Goal: Information Seeking & Learning: Check status

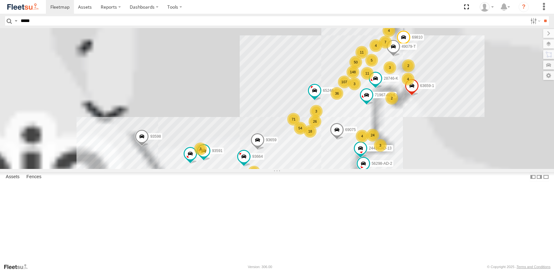
type input "*****"
click at [542, 16] on input "**" at bounding box center [545, 20] width 7 height 9
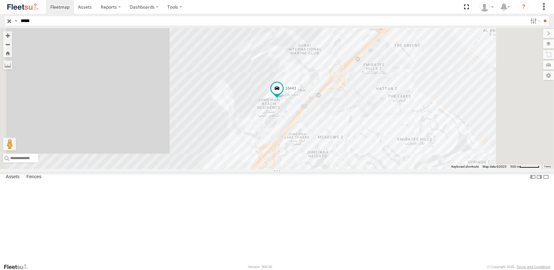
click at [0, 0] on link at bounding box center [0, 0] width 0 height 0
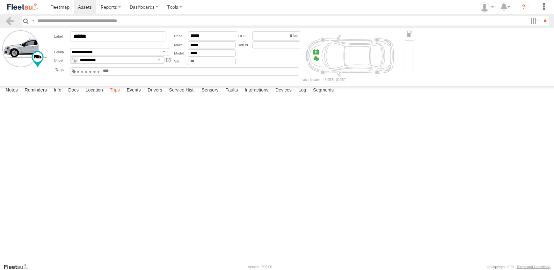
click at [118, 95] on label "Trips" at bounding box center [114, 90] width 17 height 9
click at [498, 65] on form "**********" at bounding box center [277, 55] width 550 height 51
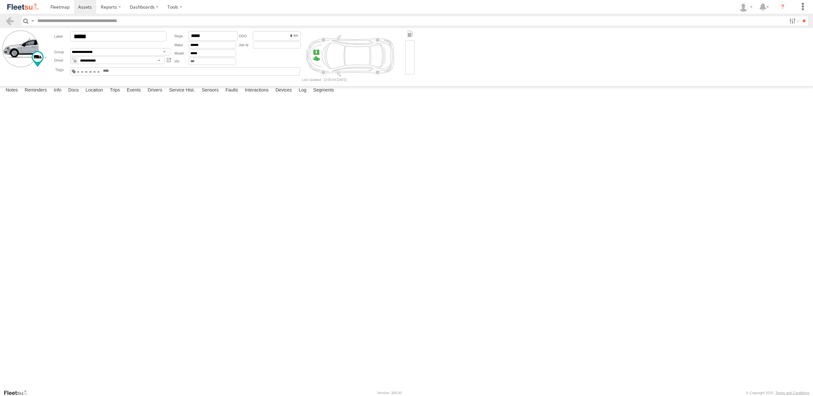
drag, startPoint x: 8, startPoint y: 239, endPoint x: 254, endPoint y: 243, distance: 245.8
click at [0, 0] on div "13:53 25/08/2025 Google-DIC-MRN UAE - United Arab Emirates 25.08128 55.14018 17…" at bounding box center [0, 0] width 0 height 0
click at [554, 74] on form "**********" at bounding box center [406, 55] width 808 height 51
click at [0, 0] on link at bounding box center [0, 0] width 0 height 0
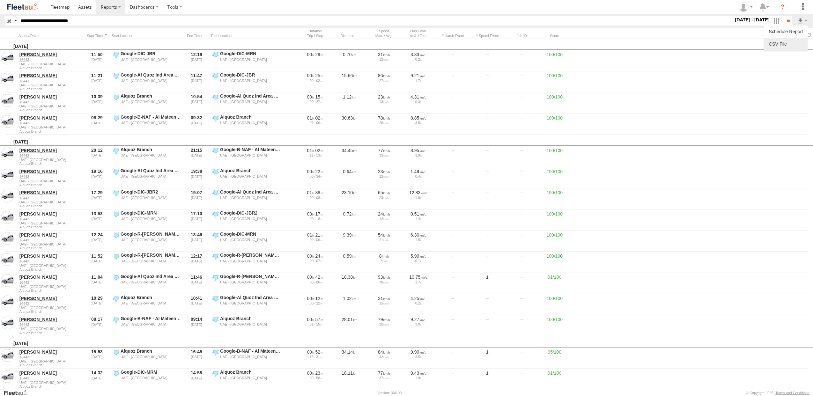
click at [786, 40] on link at bounding box center [785, 44] width 39 height 10
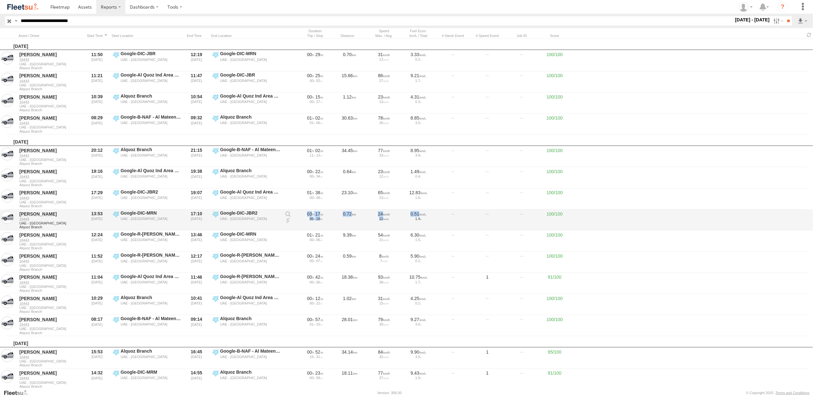
drag, startPoint x: 305, startPoint y: 214, endPoint x: 414, endPoint y: 216, distance: 109.7
click at [414, 216] on div "Faisal Zafar 16443 UAE - United Arab Emirates Alquoz Branch 13:53 25/08/2025 Go…" at bounding box center [406, 219] width 813 height 21
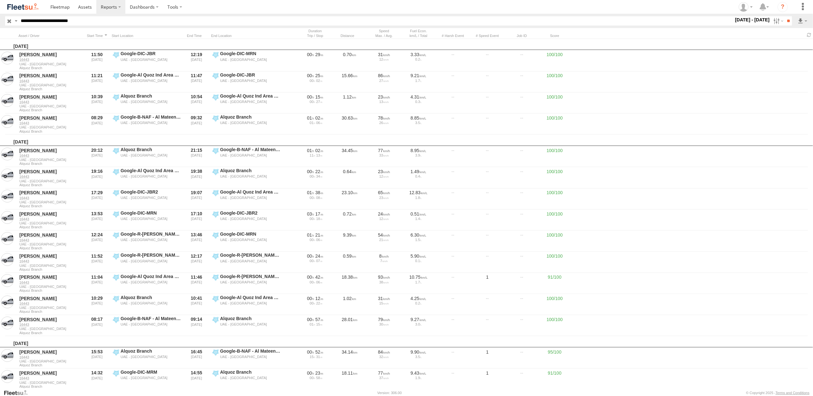
click at [665, 341] on div "Sunday, 24th August 2025" at bounding box center [406, 341] width 813 height 11
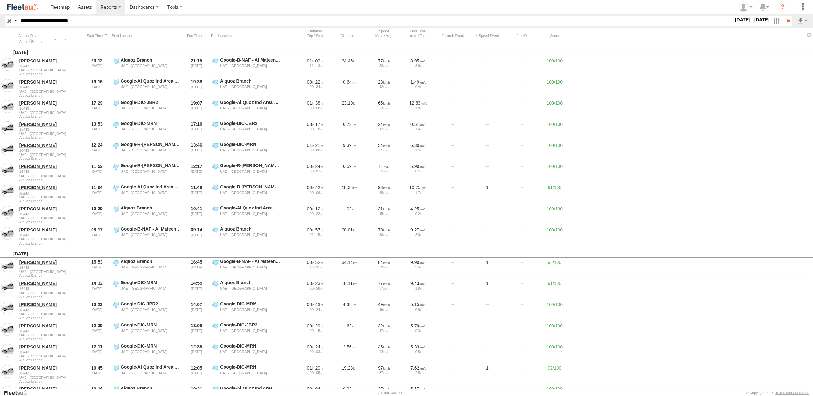
scroll to position [85, 0]
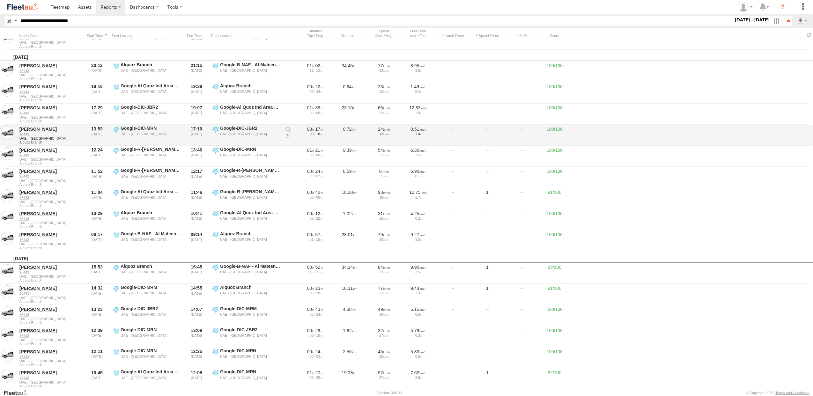
click at [115, 127] on label "Google-DIC-MRN UAE - United Arab Emirates 25.08128 55.14018" at bounding box center [147, 135] width 70 height 20
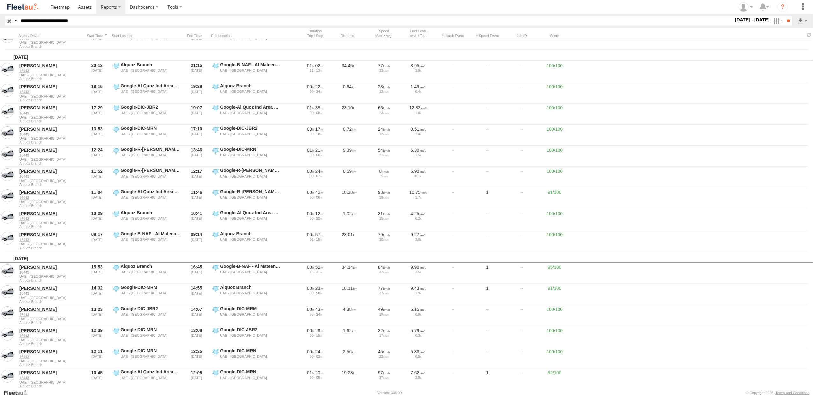
click at [0, 0] on label "×" at bounding box center [0, 0] width 0 height 0
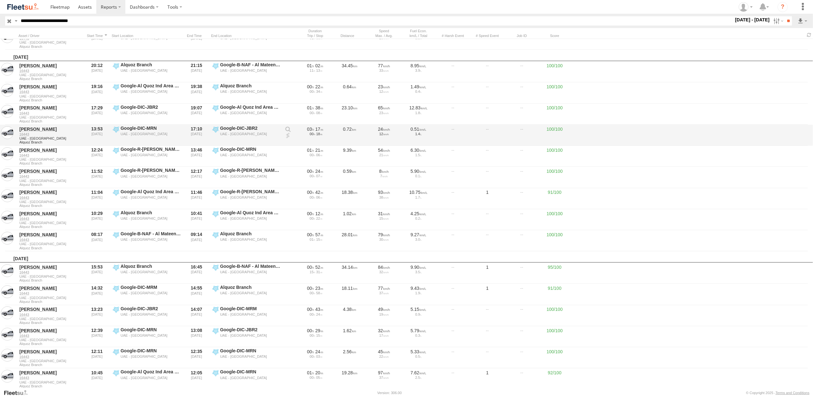
click at [215, 129] on label "Google-DIC-JBR2 UAE - United Arab Emirates 25.07816 55.13698" at bounding box center [246, 135] width 70 height 20
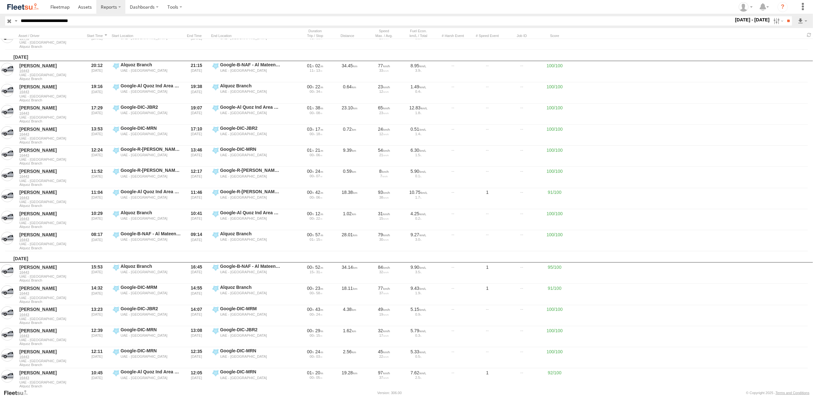
click at [0, 0] on label "×" at bounding box center [0, 0] width 0 height 0
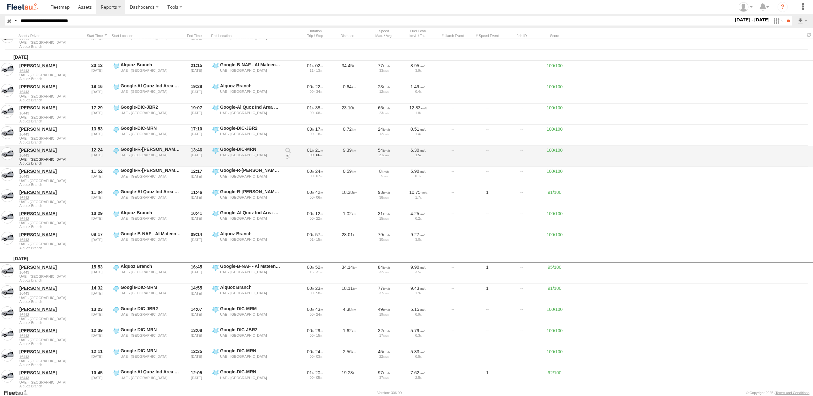
click at [286, 156] on link at bounding box center [288, 157] width 6 height 6
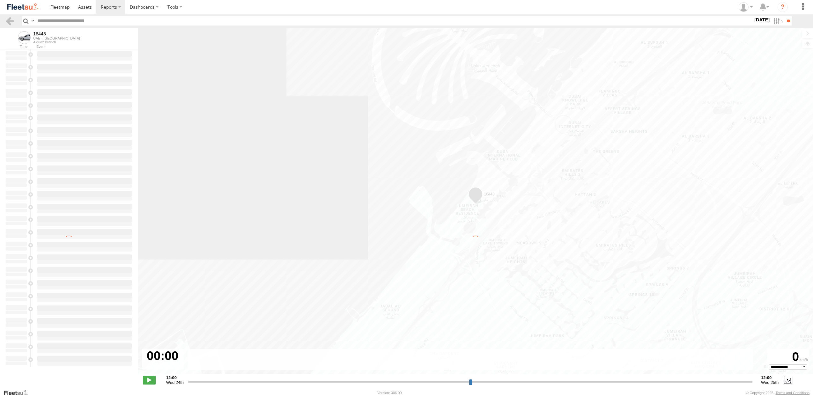
select select "**********"
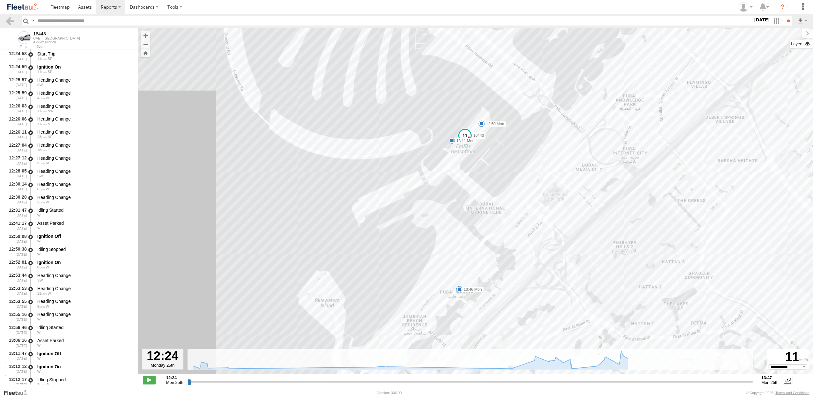
click at [809, 43] on label at bounding box center [800, 44] width 23 height 9
click at [0, 0] on label at bounding box center [0, 0] width 0 height 0
click at [0, 0] on span "Fences" at bounding box center [0, 0] width 0 height 0
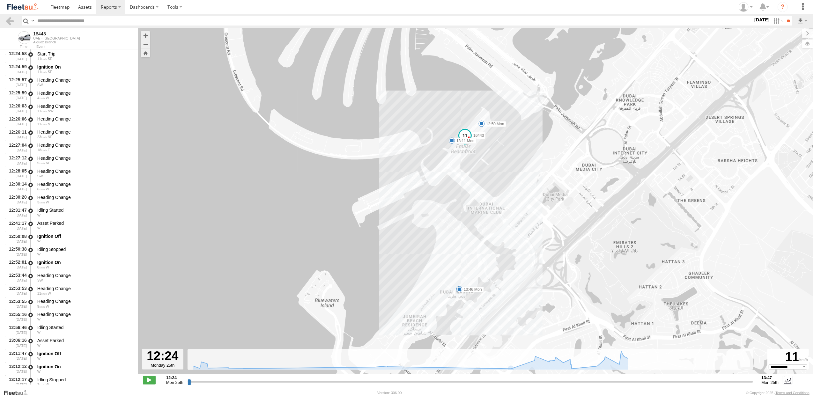
click at [0, 0] on label at bounding box center [0, 0] width 0 height 0
click at [0, 0] on span "Basemaps" at bounding box center [0, 0] width 0 height 0
click at [0, 0] on span "Satellite + Roadmap" at bounding box center [0, 0] width 0 height 0
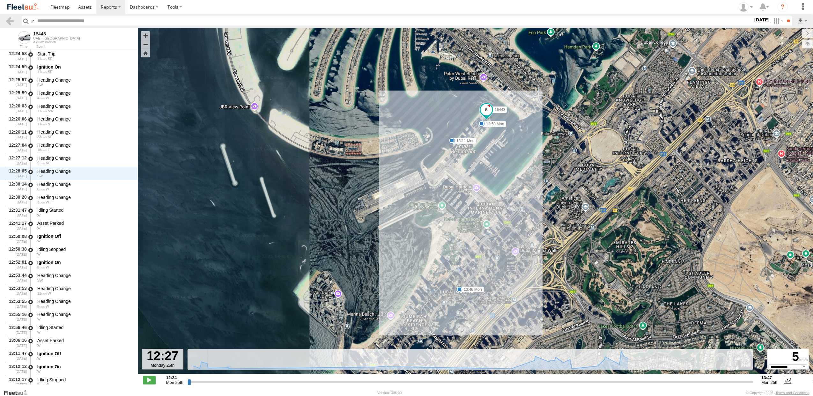
click at [208, 380] on input "range" at bounding box center [470, 382] width 566 height 6
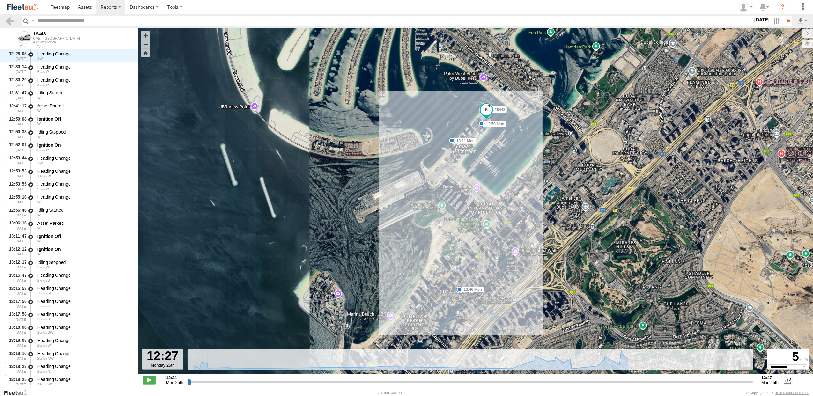
click at [250, 381] on input "range" at bounding box center [470, 382] width 566 height 6
click at [267, 380] on input "range" at bounding box center [470, 382] width 566 height 6
click at [282, 382] on input "range" at bounding box center [470, 382] width 566 height 6
click at [316, 386] on div "**********" at bounding box center [475, 380] width 675 height 13
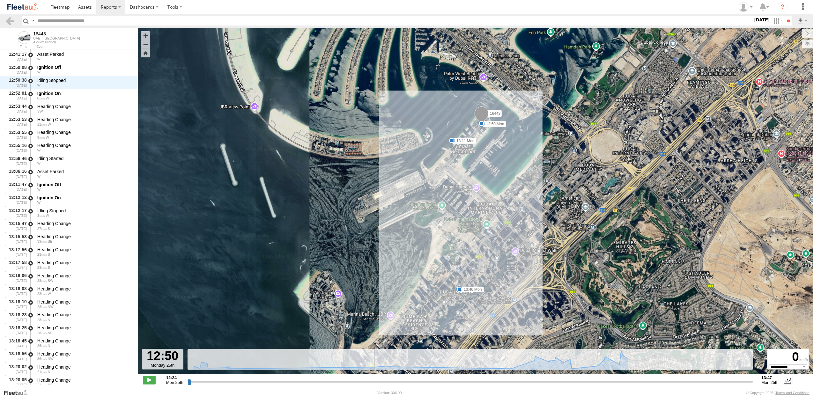
click at [363, 382] on input "range" at bounding box center [470, 382] width 566 height 6
click at [404, 380] on input "range" at bounding box center [470, 382] width 566 height 6
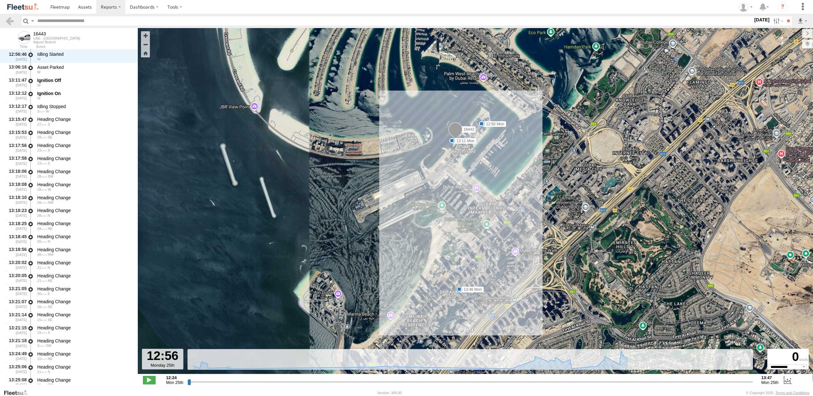
click at [426, 382] on input "range" at bounding box center [470, 382] width 566 height 6
click at [445, 381] on input "range" at bounding box center [470, 382] width 566 height 6
drag, startPoint x: 464, startPoint y: 377, endPoint x: 476, endPoint y: 378, distance: 11.5
click at [465, 377] on div at bounding box center [469, 377] width 561 height 4
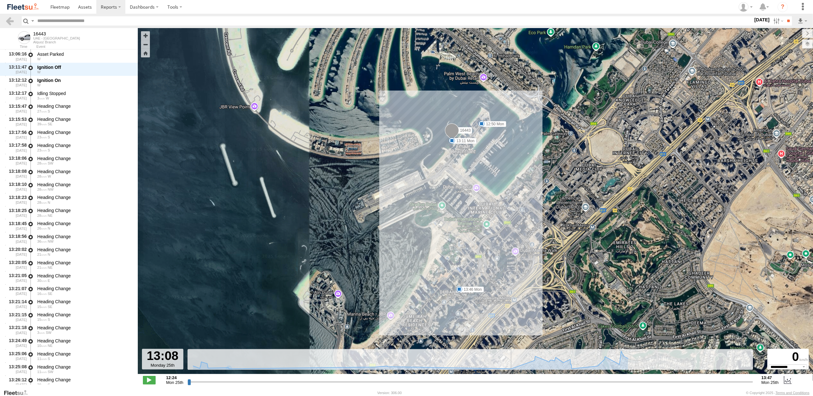
click at [482, 381] on input "range" at bounding box center [470, 382] width 566 height 6
drag, startPoint x: 514, startPoint y: 385, endPoint x: 519, endPoint y: 386, distance: 4.8
click at [515, 385] on div "**********" at bounding box center [475, 380] width 675 height 13
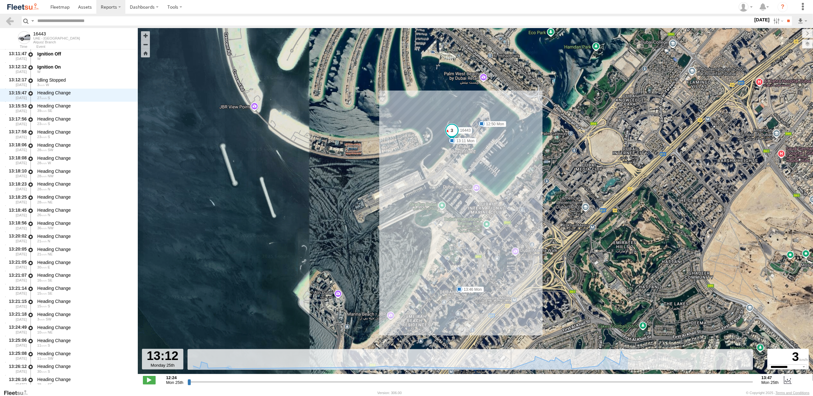
scroll to position [339, 0]
click at [513, 380] on input "range" at bounding box center [470, 382] width 566 height 6
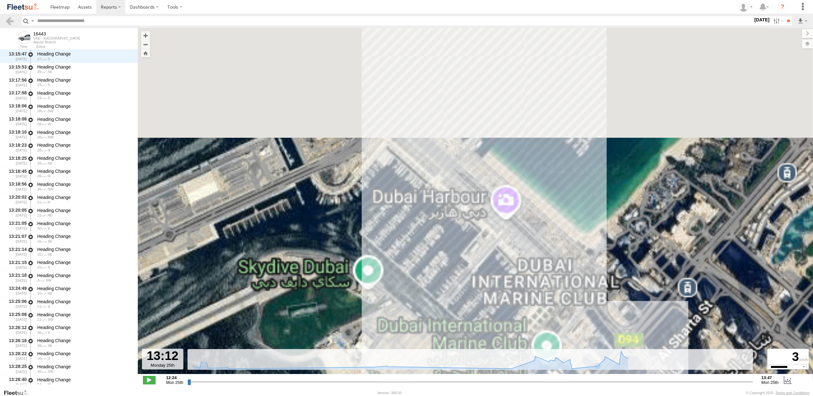
drag, startPoint x: 447, startPoint y: 169, endPoint x: 662, endPoint y: 377, distance: 299.8
click at [668, 396] on html at bounding box center [406, 198] width 813 height 396
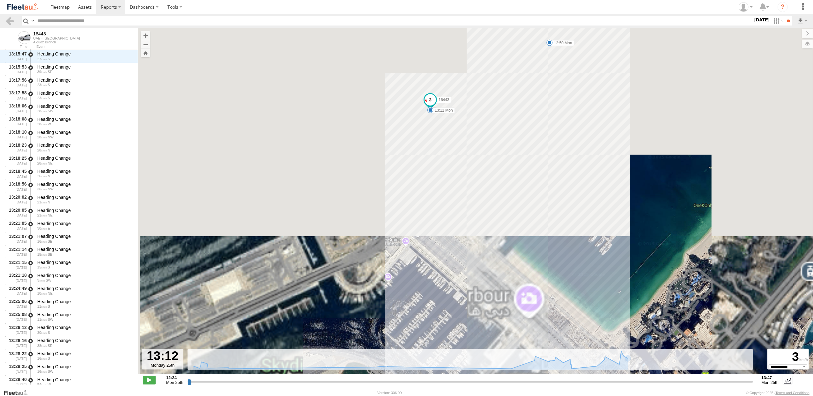
drag, startPoint x: 439, startPoint y: 153, endPoint x: 456, endPoint y: 270, distance: 117.5
click at [456, 270] on div "16443 12:50 Mon 13:11 Mon 13:46 Mon" at bounding box center [475, 204] width 675 height 353
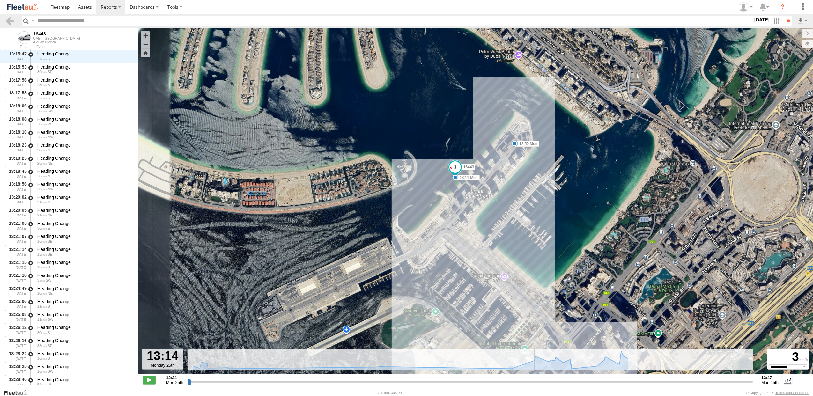
click at [525, 380] on input "range" at bounding box center [470, 382] width 566 height 6
click at [554, 384] on input "range" at bounding box center [470, 382] width 566 height 6
click at [582, 386] on div "**********" at bounding box center [475, 380] width 675 height 13
click at [611, 389] on div "← Move left → Move right ↑ Move up ↓ Move down + Zoom in - Zoom out Home Jump l…" at bounding box center [475, 208] width 675 height 361
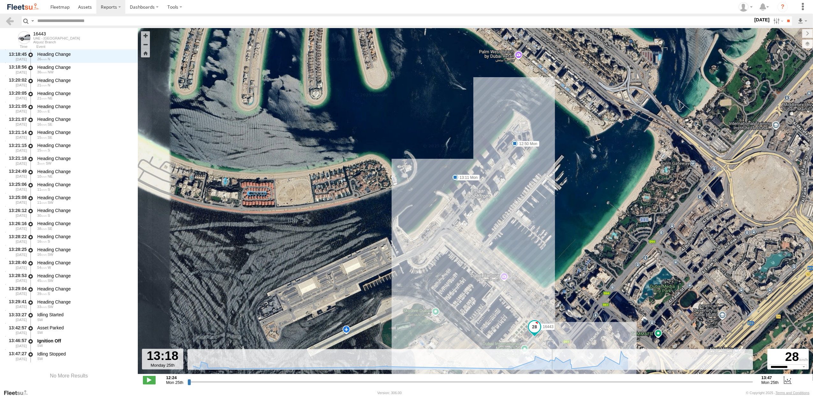
type input "**********"
click at [597, 382] on input "range" at bounding box center [470, 382] width 566 height 6
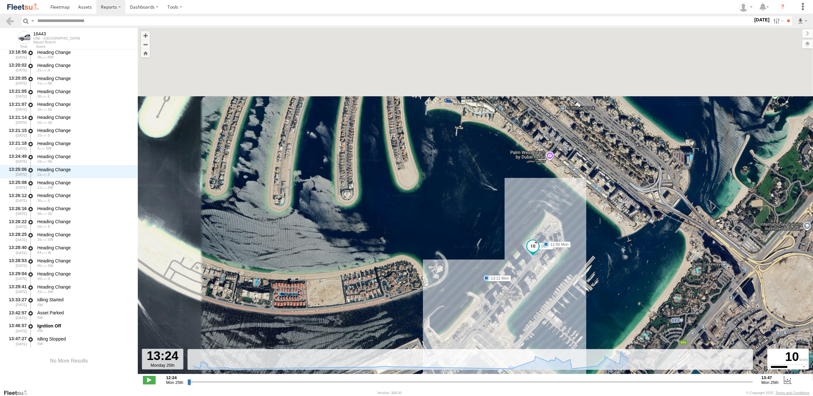
drag, startPoint x: 305, startPoint y: 137, endPoint x: 337, endPoint y: 238, distance: 106.1
click at [337, 238] on div "16443 12:50 Mon 13:11 Mon 13:46 Mon" at bounding box center [475, 204] width 675 height 353
